Goal: Browse casually: Explore the website without a specific task or goal

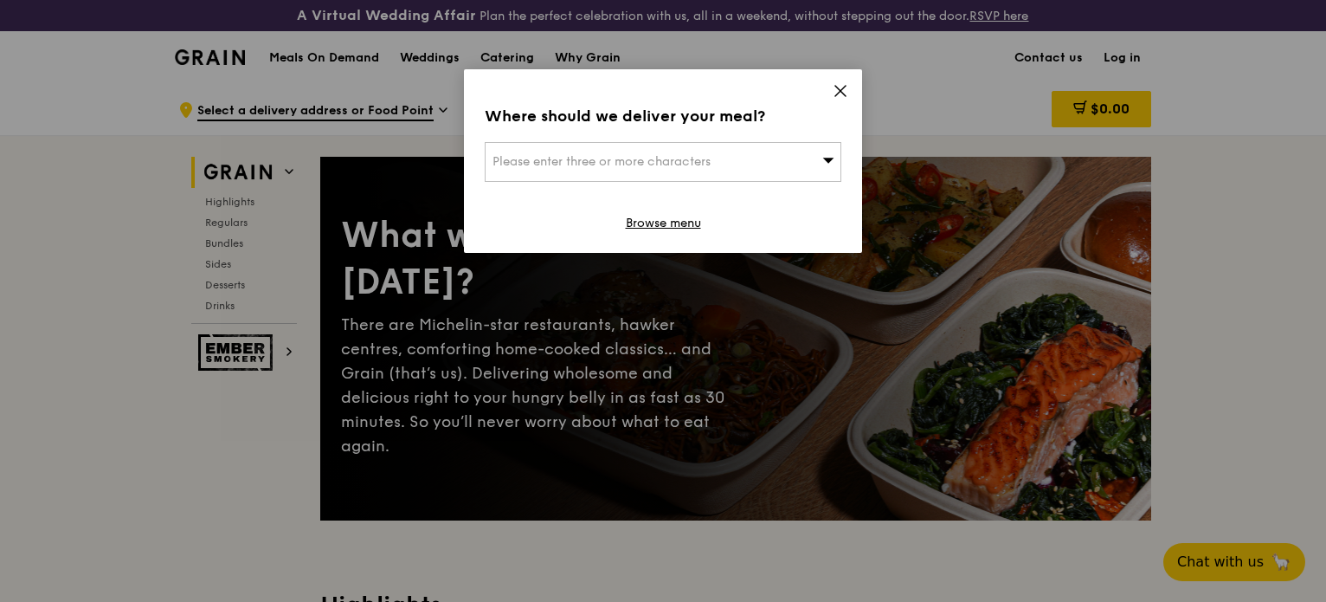
click at [837, 95] on icon at bounding box center [841, 91] width 16 height 16
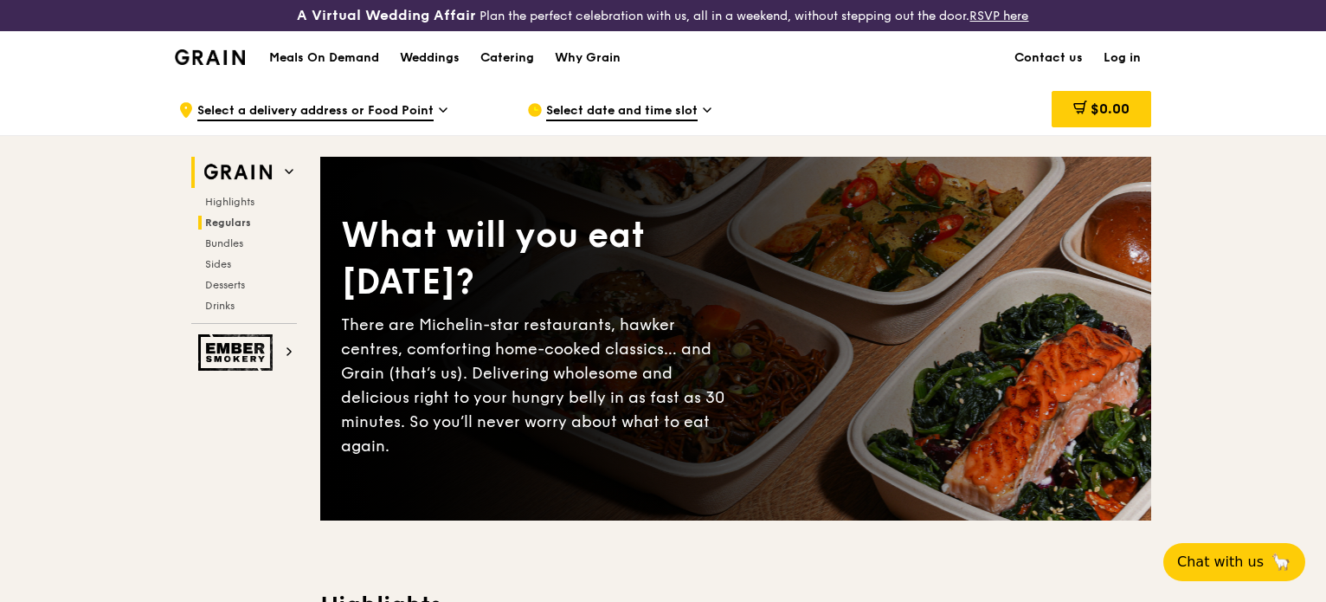
click at [215, 222] on span "Regulars" at bounding box center [228, 222] width 46 height 12
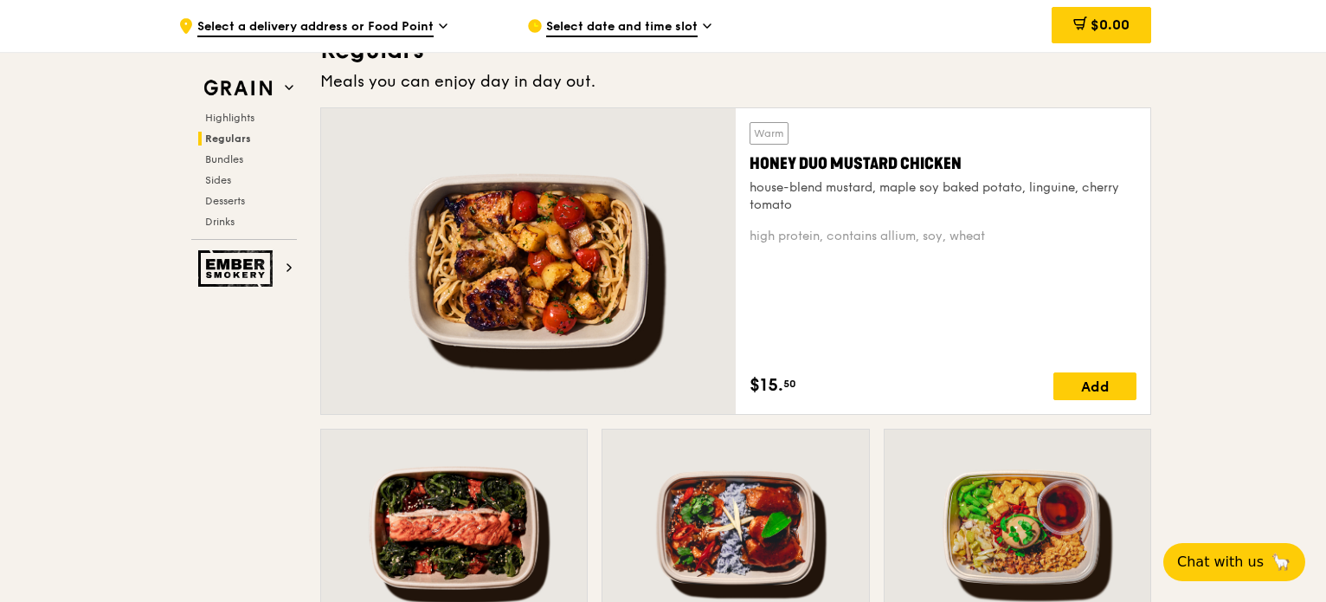
scroll to position [1231, 0]
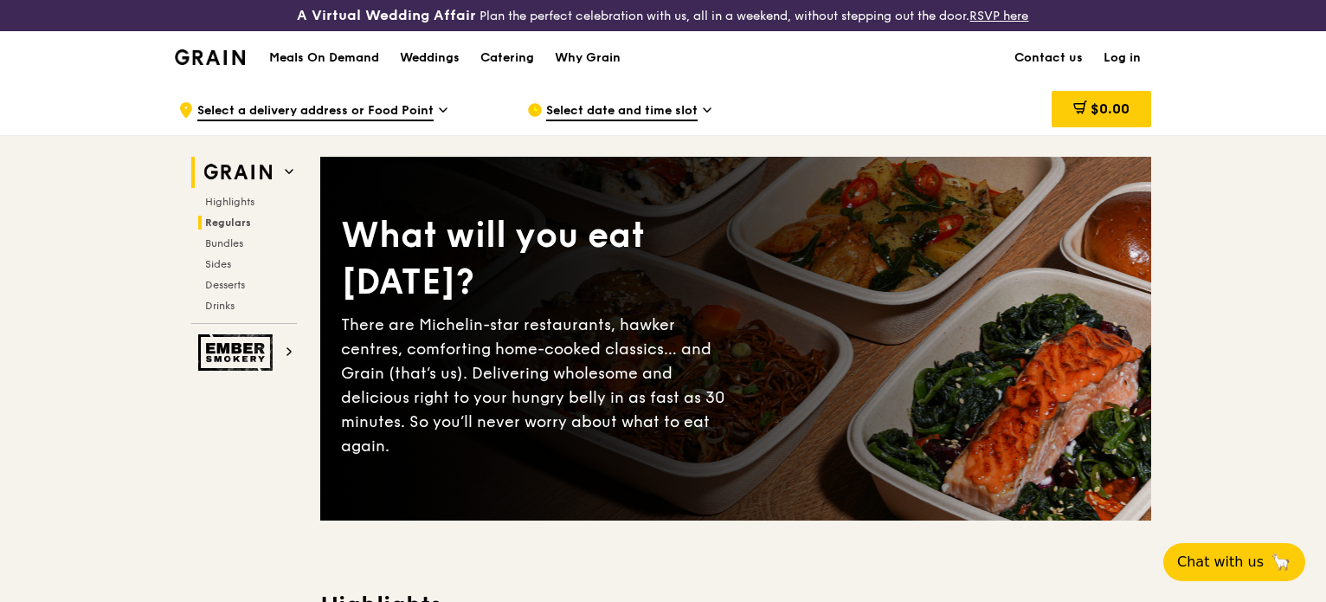
click at [255, 218] on h2 "Regulars" at bounding box center [247, 223] width 99 height 14
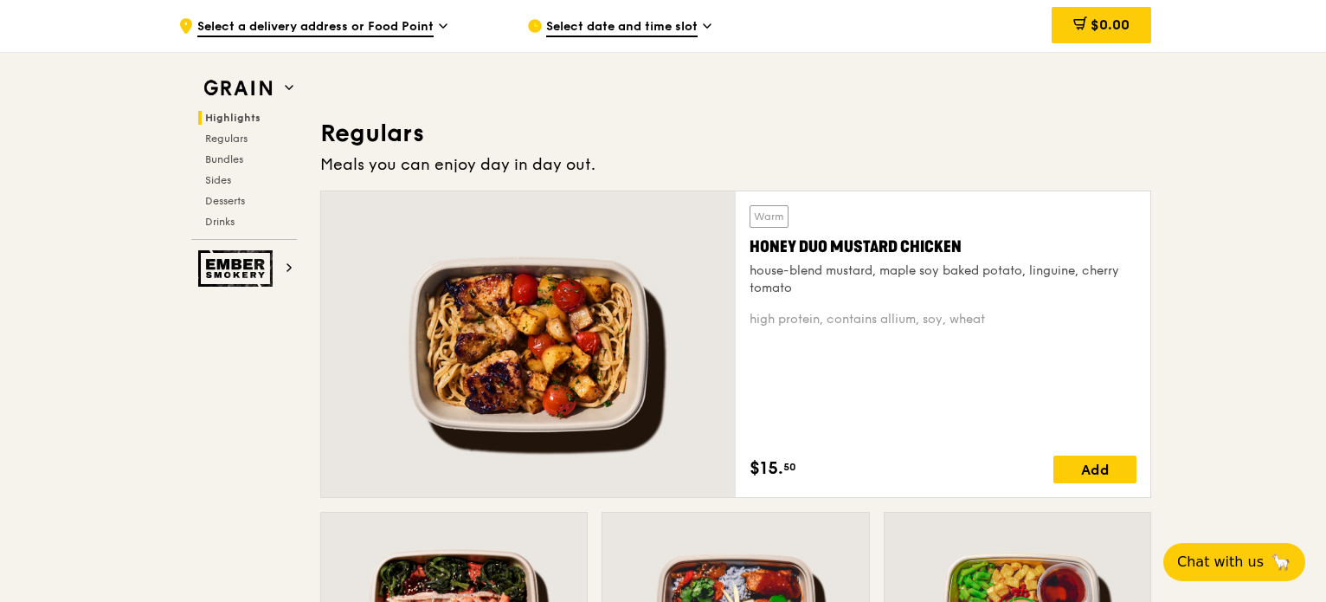
scroll to position [1169, 0]
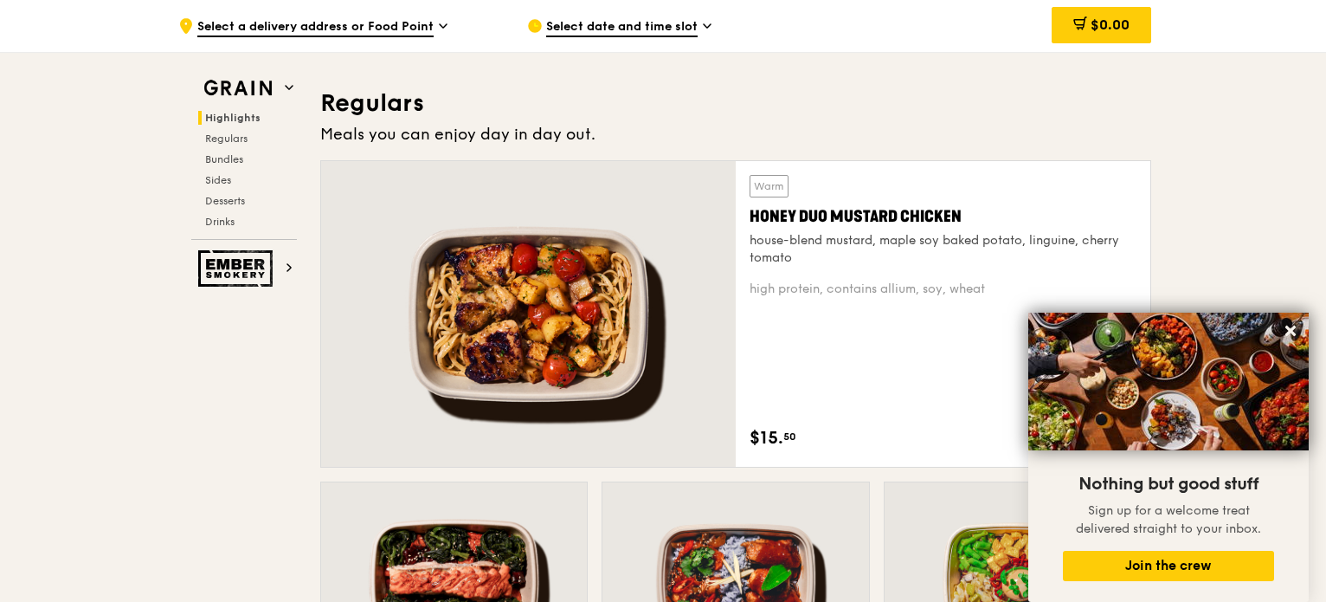
drag, startPoint x: 1324, startPoint y: 108, endPoint x: 1329, endPoint y: 145, distance: 36.7
drag, startPoint x: 1329, startPoint y: 118, endPoint x: 1329, endPoint y: 155, distance: 37.2
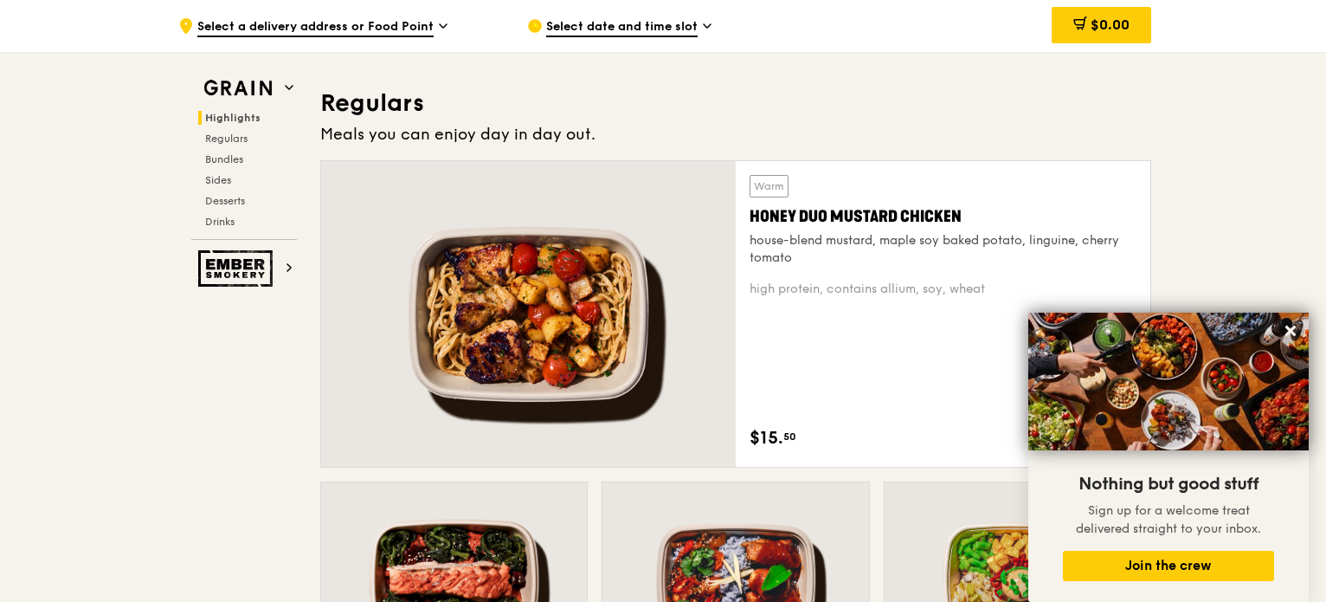
drag, startPoint x: 1325, startPoint y: 119, endPoint x: 1329, endPoint y: 160, distance: 41.8
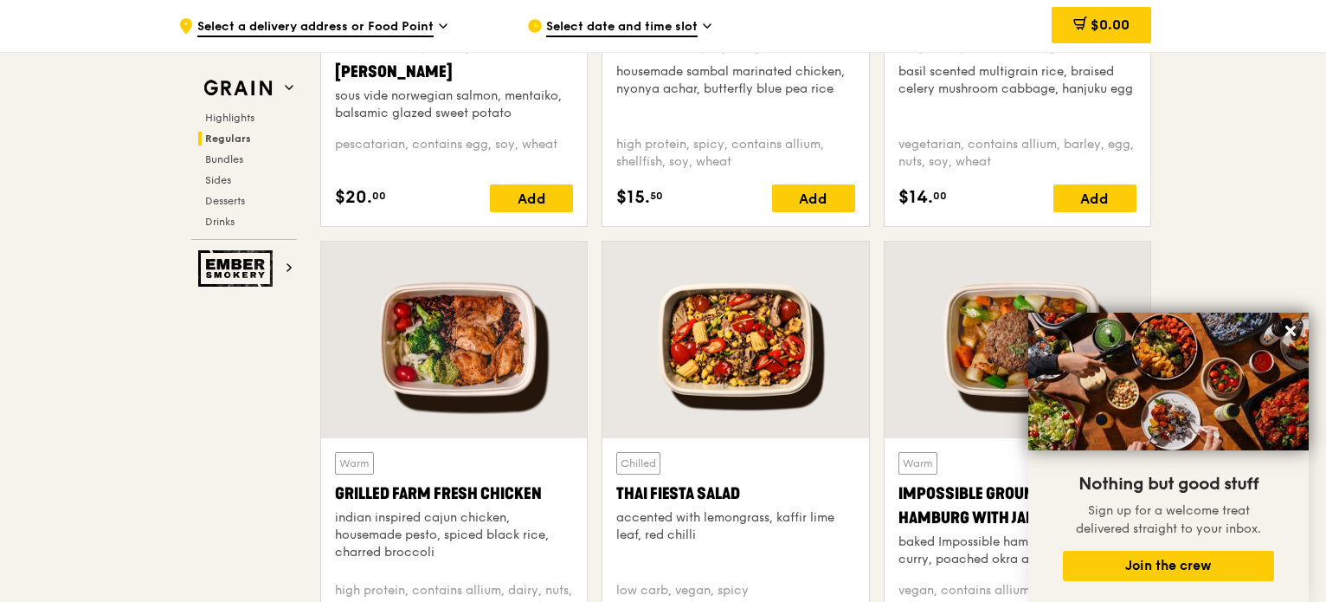
scroll to position [1837, 0]
